Goal: Task Accomplishment & Management: Manage account settings

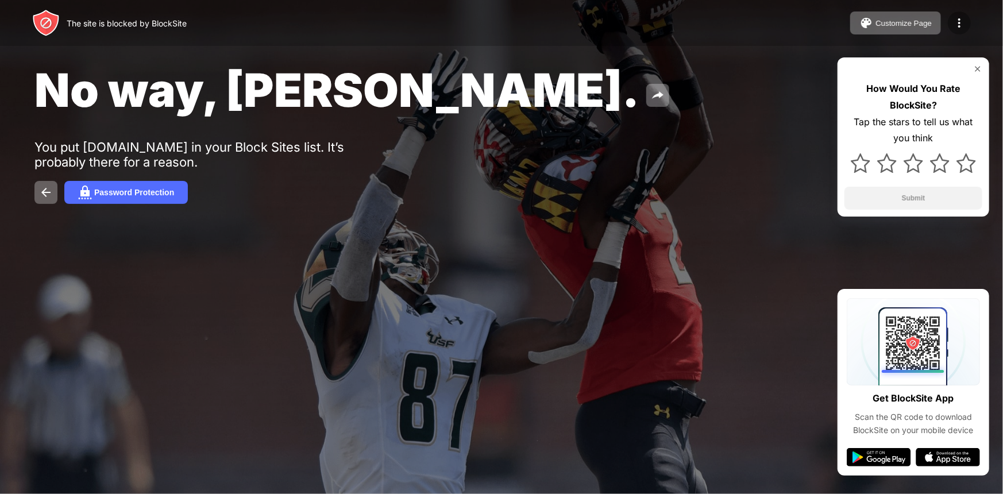
click at [959, 21] on img at bounding box center [960, 23] width 14 height 14
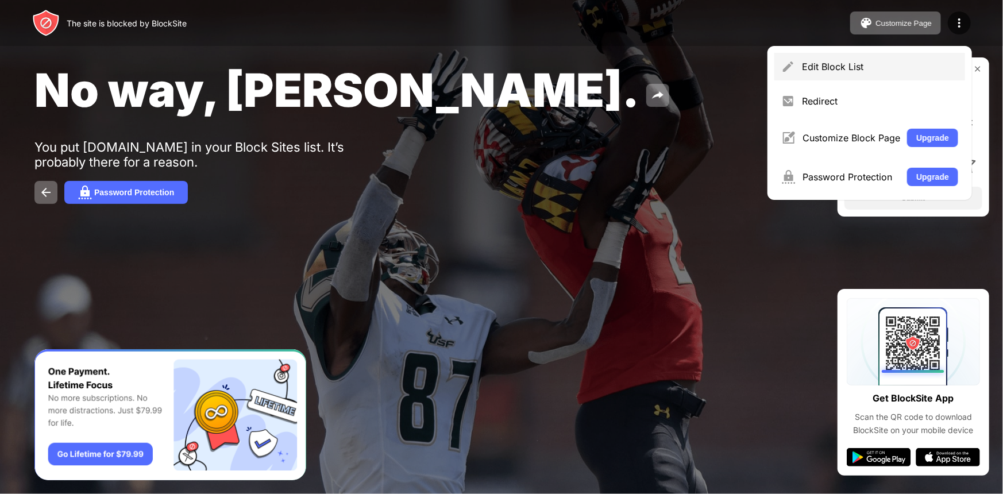
click at [819, 70] on div "Edit Block List" at bounding box center [880, 66] width 156 height 11
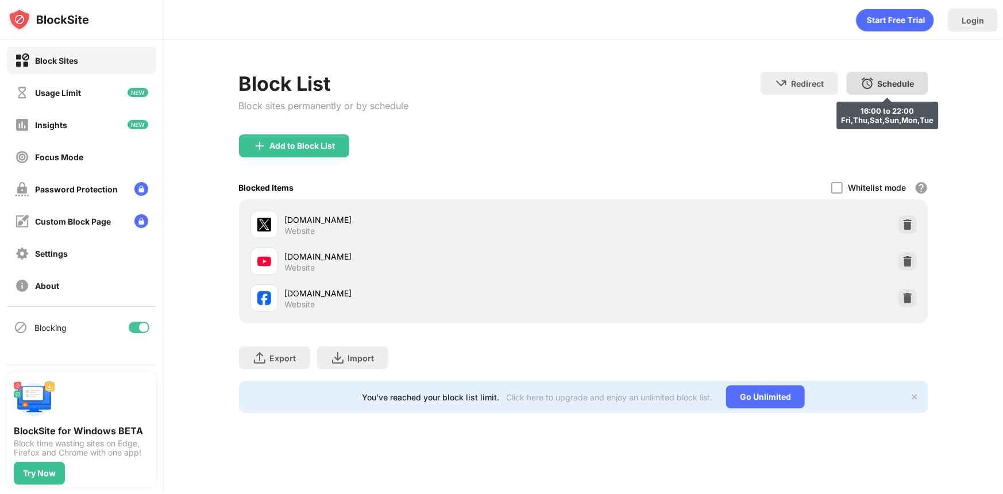
click at [856, 86] on div "Schedule 16:00 to 22:00 Fri,Thu,Sat,Sun,Mon,Tue" at bounding box center [888, 83] width 82 height 23
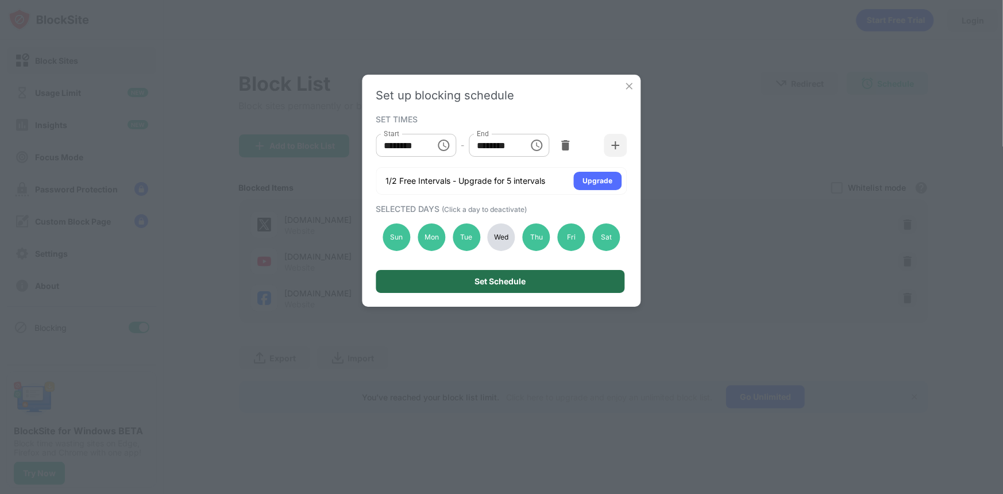
click at [488, 281] on div "Set Schedule" at bounding box center [500, 281] width 51 height 9
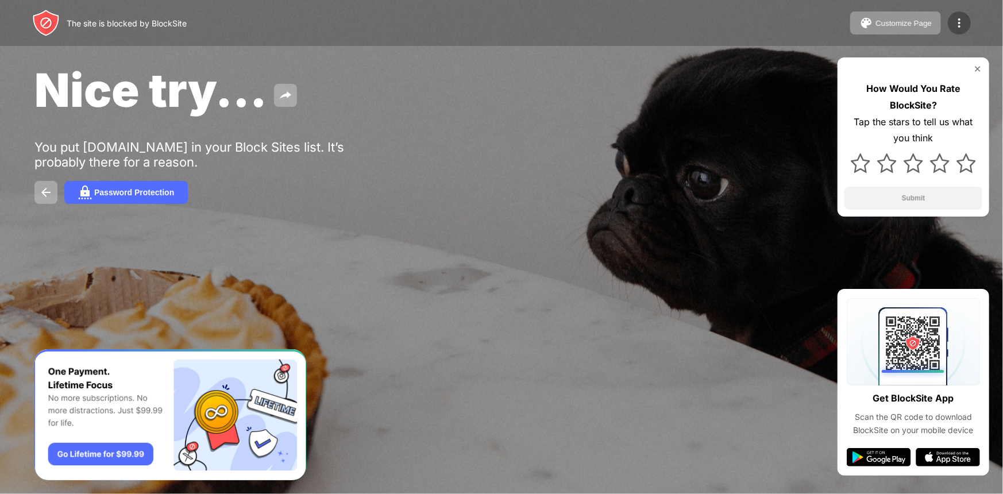
click at [960, 22] on img at bounding box center [960, 23] width 14 height 14
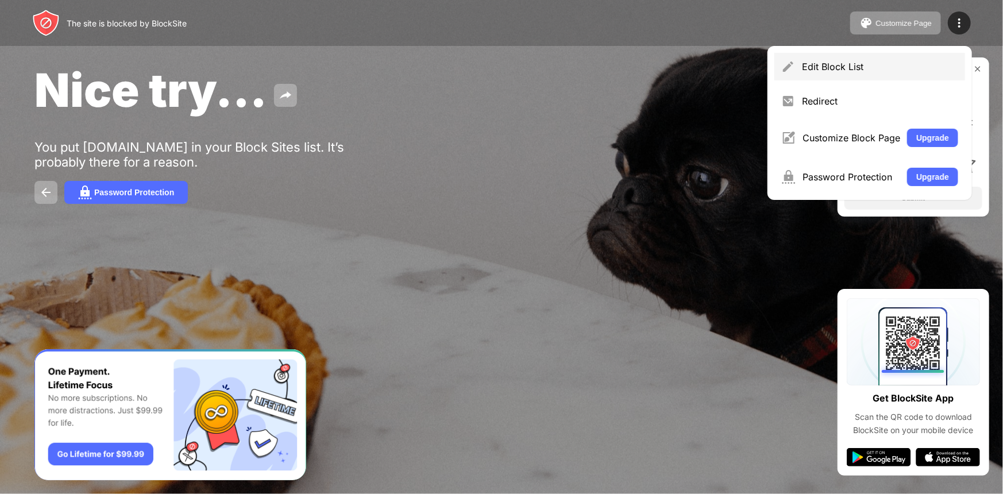
click at [825, 73] on div "Edit Block List" at bounding box center [870, 67] width 191 height 28
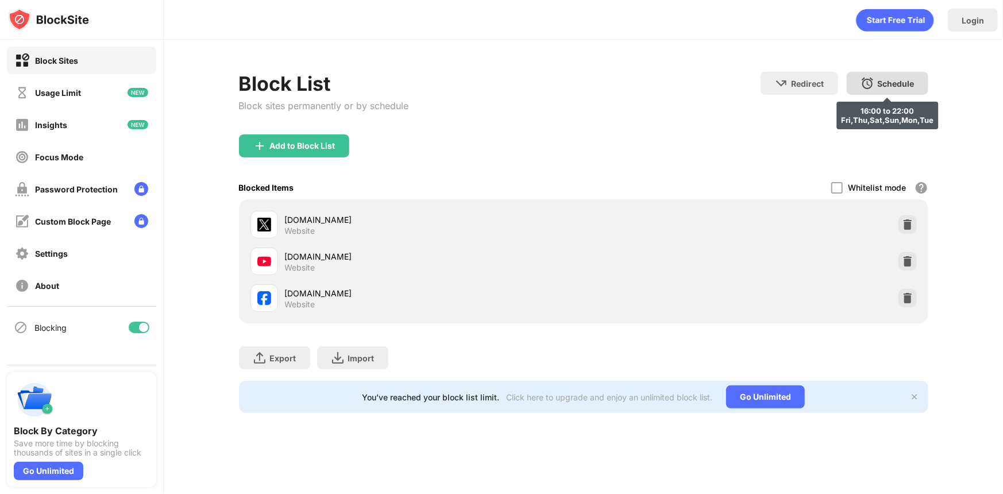
click at [871, 85] on img at bounding box center [868, 83] width 14 height 14
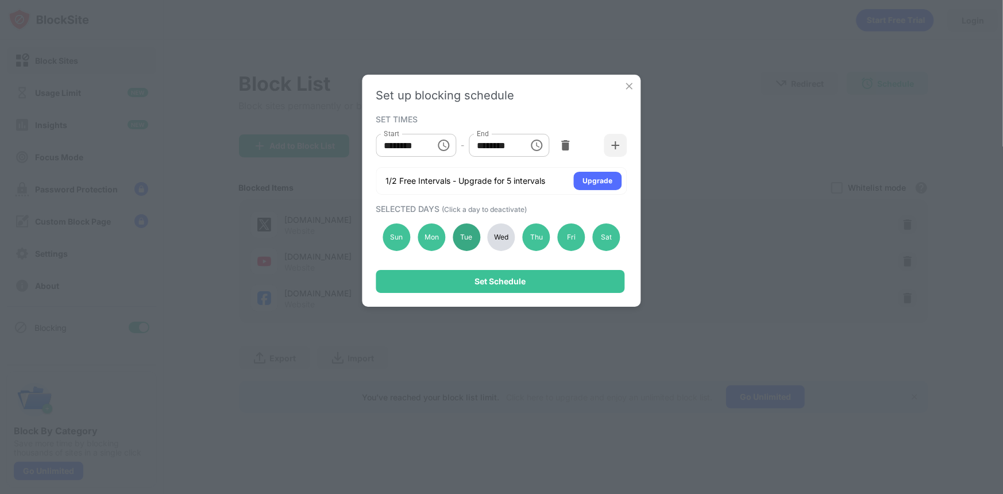
click at [467, 237] on div "Tue" at bounding box center [467, 238] width 28 height 28
click at [543, 233] on div "Thu" at bounding box center [537, 238] width 28 height 28
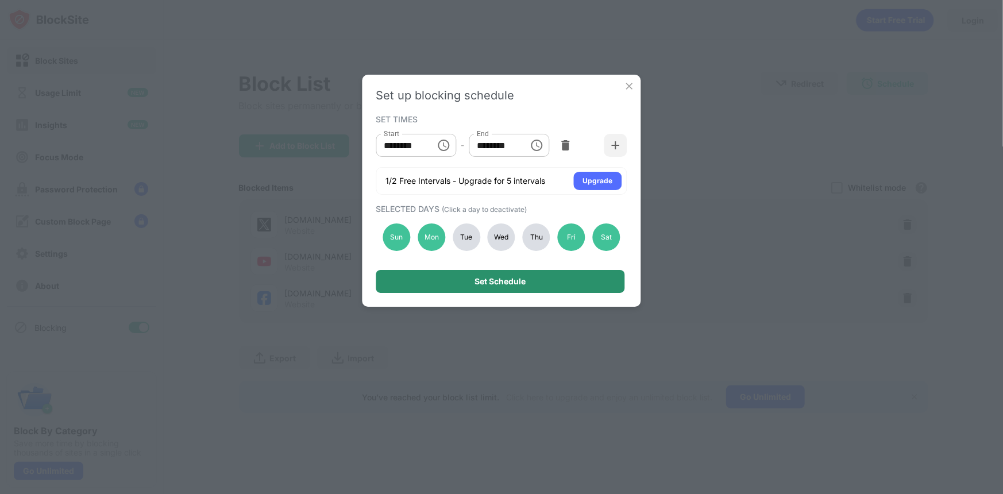
click at [495, 281] on div "Set Schedule" at bounding box center [500, 281] width 51 height 9
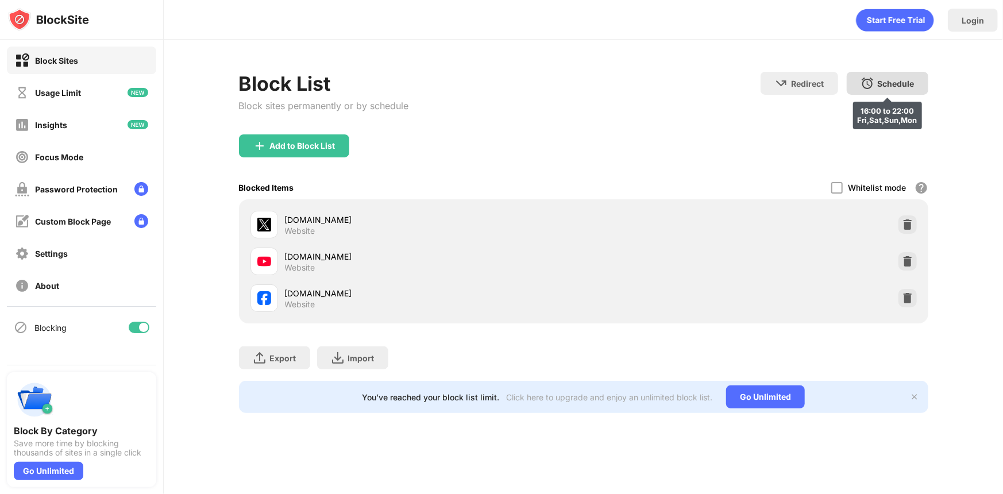
click at [902, 83] on div "Schedule" at bounding box center [896, 84] width 37 height 10
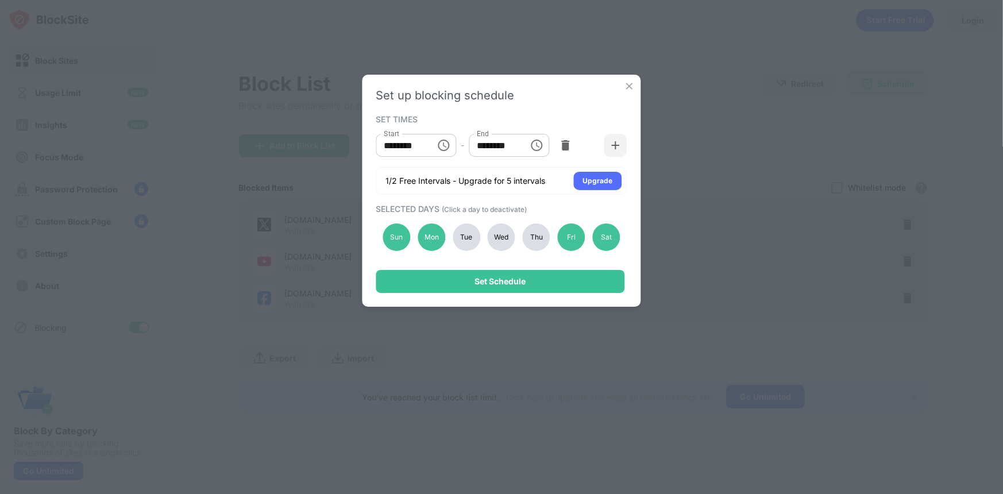
type input "********"
click at [779, 74] on div "Set up blocking schedule SET TIMES Start ******** Start - End ******** End 1/2 …" at bounding box center [501, 247] width 1003 height 494
